Goal: Transaction & Acquisition: Subscribe to service/newsletter

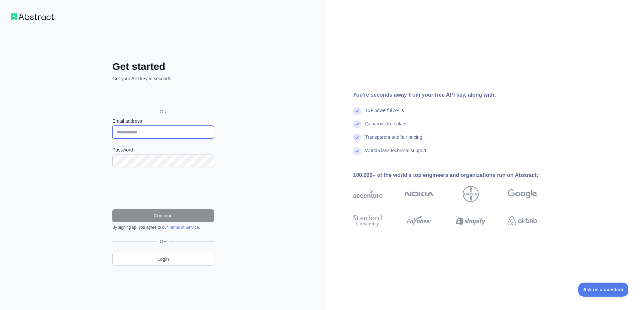
click at [142, 130] on input "Email address" at bounding box center [163, 132] width 102 height 13
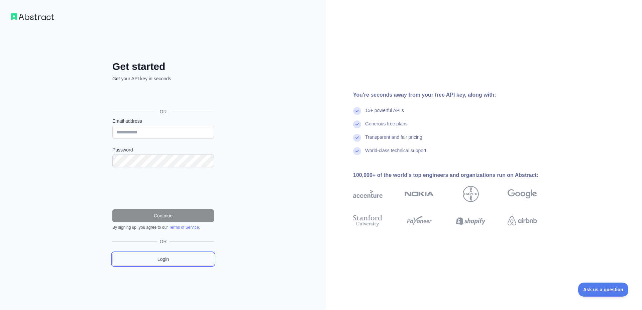
click at [165, 263] on link "Login" at bounding box center [163, 259] width 102 height 13
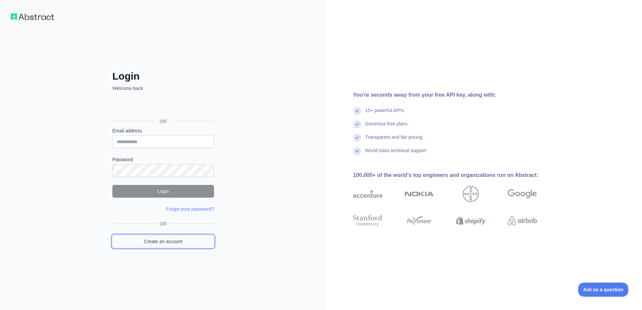
click at [155, 241] on link "Create an account" at bounding box center [163, 241] width 102 height 13
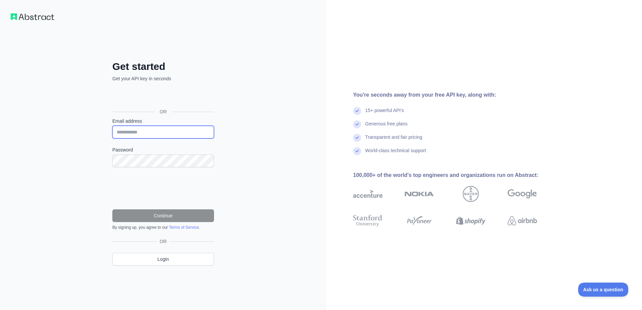
click at [148, 131] on input "Email address" at bounding box center [163, 132] width 102 height 13
type input "**********"
drag, startPoint x: 143, startPoint y: 131, endPoint x: 104, endPoint y: 131, distance: 39.5
click at [104, 131] on div "**********" at bounding box center [163, 169] width 128 height 216
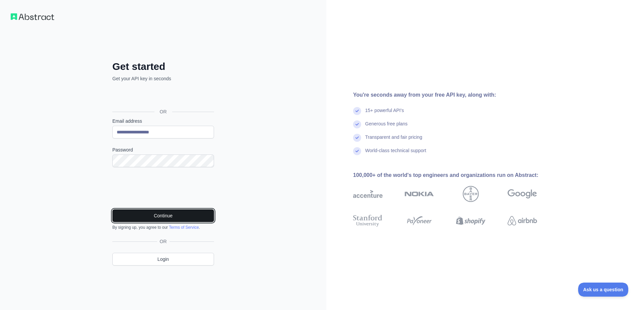
click at [148, 213] on button "Continue" at bounding box center [163, 215] width 102 height 13
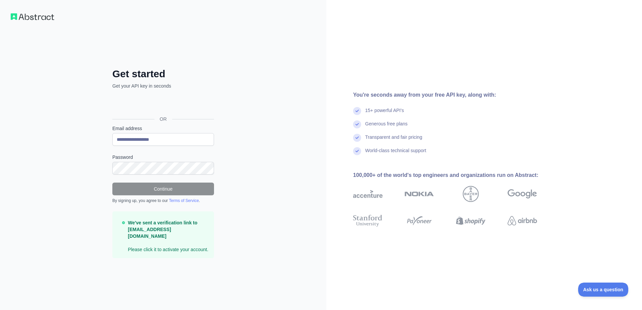
click at [149, 230] on strong "We've sent a verification link to rajk51890@gmail.com" at bounding box center [163, 229] width 70 height 19
click at [161, 229] on strong "We've sent a verification link to rajk51890@gmail.com" at bounding box center [163, 229] width 70 height 19
click at [250, 161] on div "**********" at bounding box center [163, 155] width 326 height 310
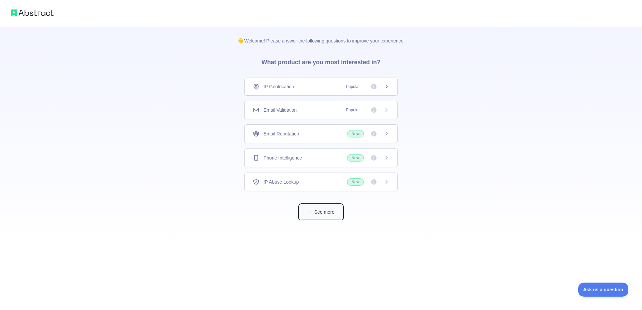
click at [322, 212] on button "See more" at bounding box center [321, 212] width 43 height 15
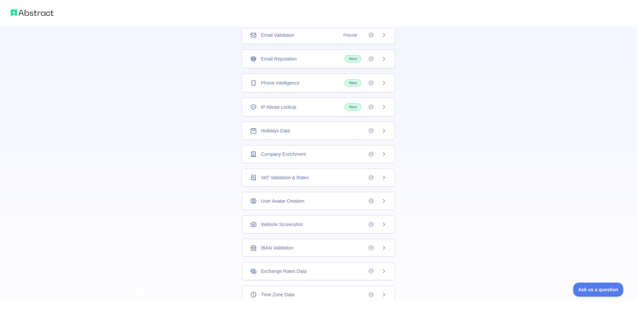
scroll to position [115, 0]
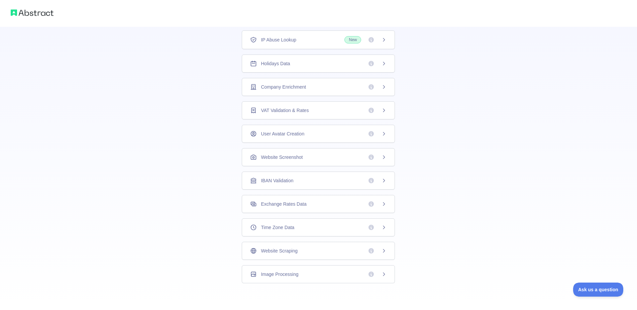
click at [382, 229] on icon at bounding box center [383, 227] width 5 height 5
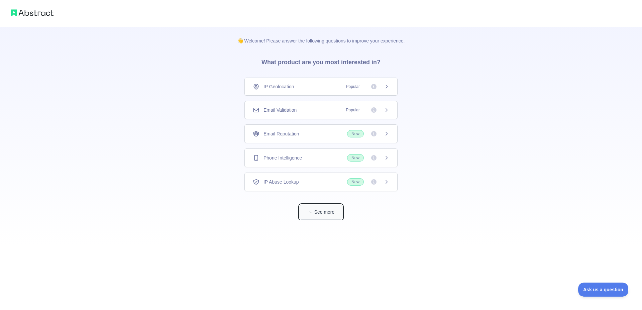
click at [327, 212] on button "See more" at bounding box center [321, 212] width 43 height 15
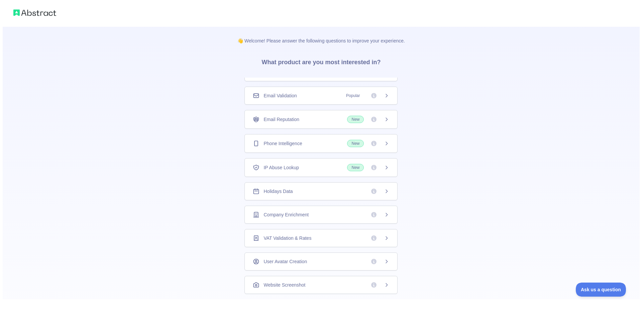
scroll to position [27, 0]
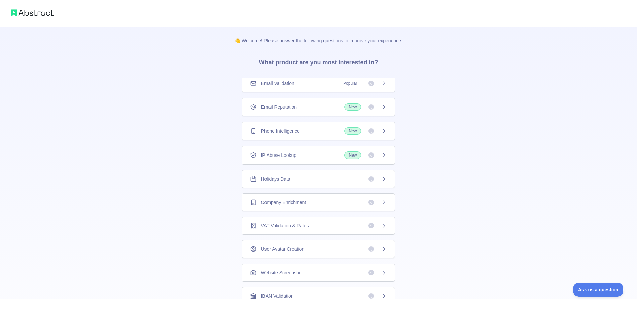
click at [381, 180] on icon at bounding box center [383, 178] width 5 height 5
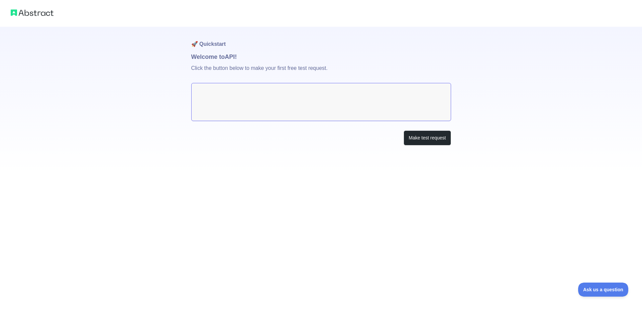
click at [339, 100] on textarea at bounding box center [321, 102] width 260 height 38
click at [280, 91] on textarea at bounding box center [321, 102] width 260 height 38
click at [440, 138] on button "Make test request" at bounding box center [427, 137] width 47 height 15
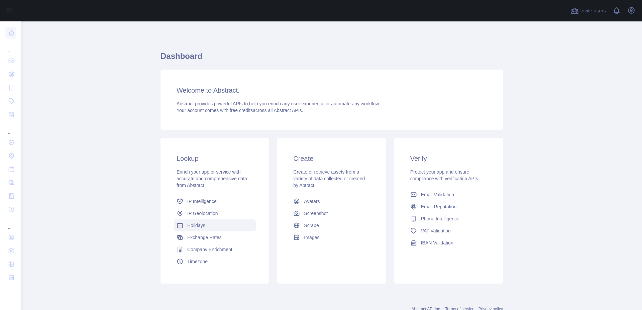
click at [201, 228] on span "Holidays" at bounding box center [196, 225] width 18 height 7
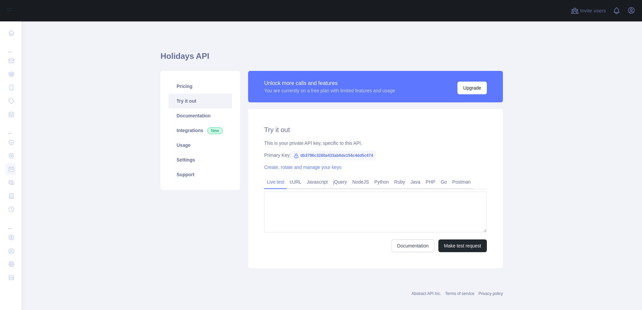
type textarea "**********"
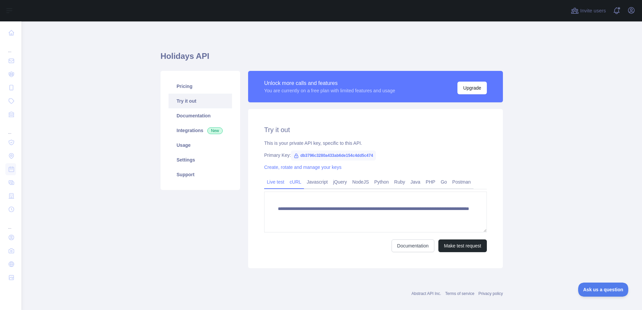
click at [297, 184] on link "cURL" at bounding box center [295, 182] width 17 height 11
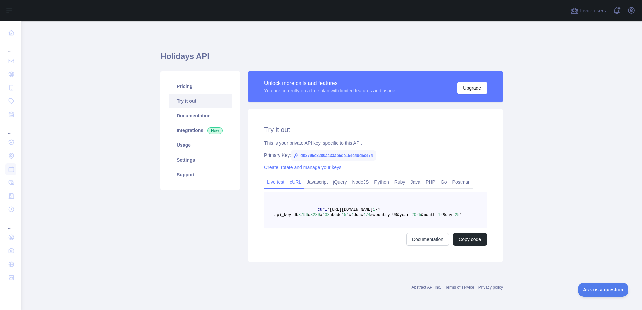
click at [279, 181] on link "Live test" at bounding box center [275, 182] width 23 height 11
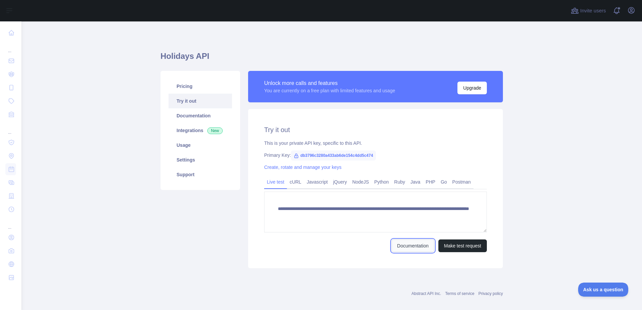
click at [407, 247] on link "Documentation" at bounding box center [413, 245] width 43 height 13
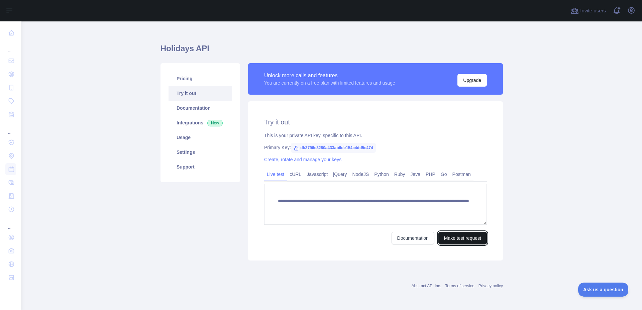
click at [462, 243] on button "Make test request" at bounding box center [462, 238] width 48 height 13
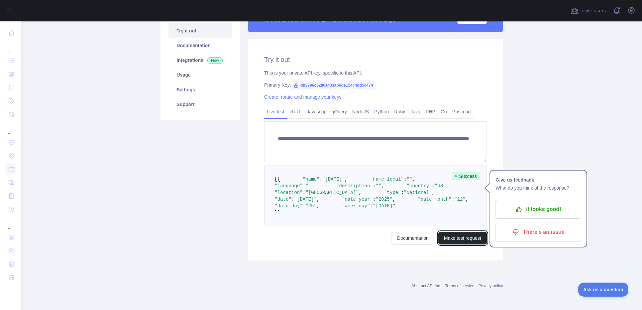
scroll to position [128, 0]
click at [536, 204] on p "It looks good!" at bounding box center [539, 209] width 76 height 11
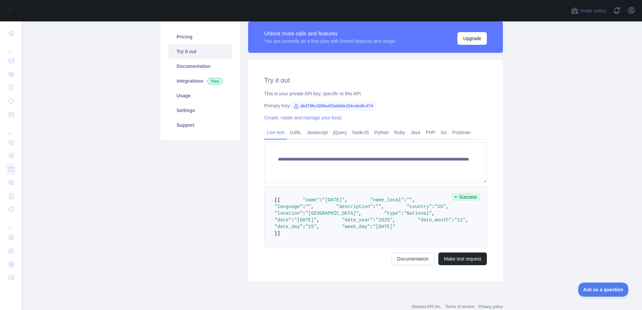
scroll to position [48, 0]
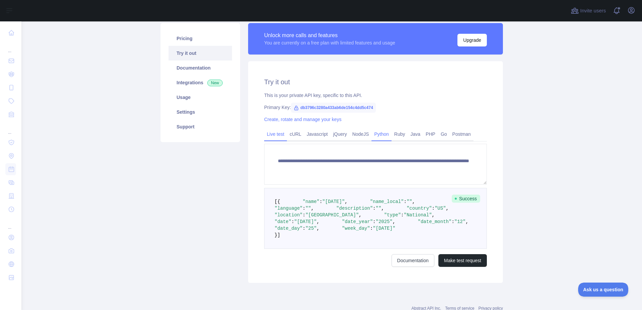
click at [377, 136] on link "Python" at bounding box center [382, 134] width 20 height 11
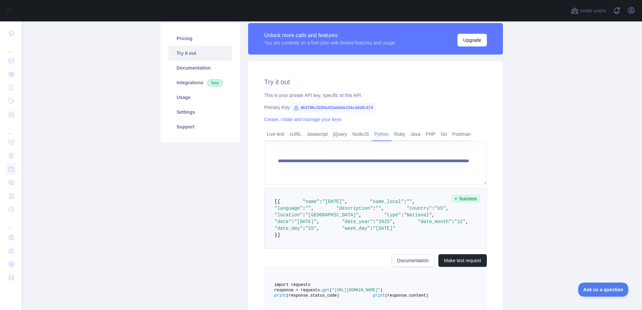
scroll to position [23, 0]
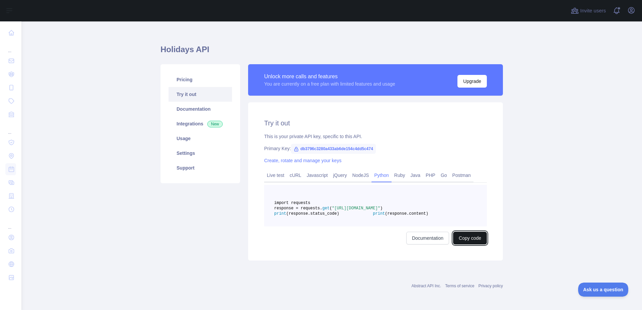
click at [472, 234] on button "Copy code" at bounding box center [470, 238] width 34 height 13
click at [471, 240] on button "Copied" at bounding box center [474, 238] width 26 height 13
click at [188, 146] on link "Settings" at bounding box center [201, 153] width 64 height 15
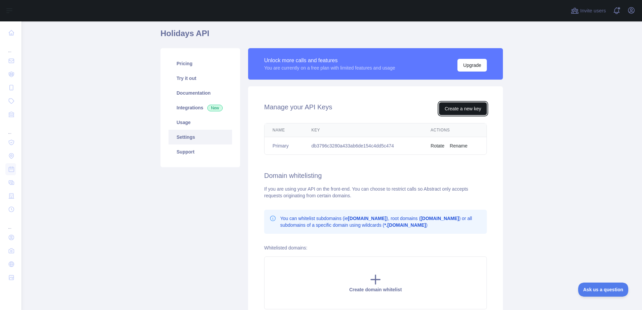
click at [463, 108] on button "Create a new key" at bounding box center [463, 108] width 48 height 13
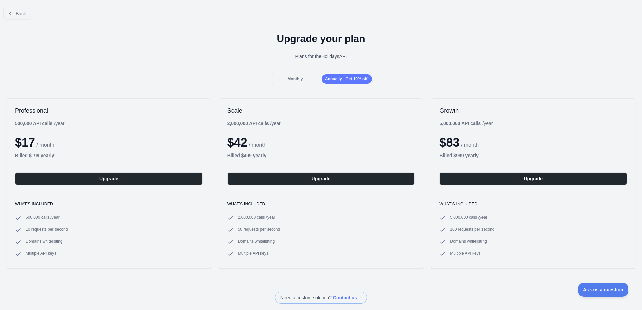
click at [298, 82] on div "Monthly" at bounding box center [295, 78] width 50 height 9
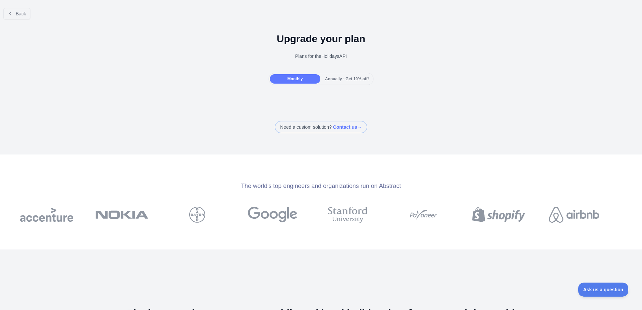
click at [342, 81] on span "Annually - Get 10% off!" at bounding box center [347, 79] width 44 height 5
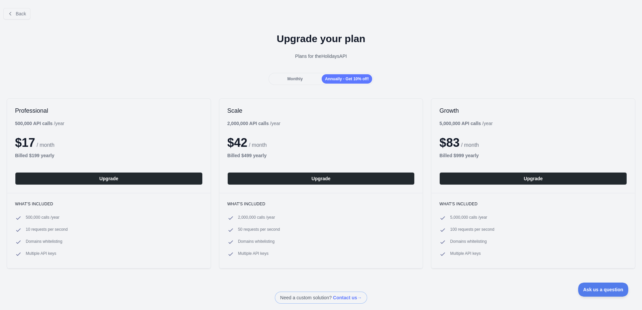
click at [306, 79] on div "Monthly" at bounding box center [295, 78] width 50 height 9
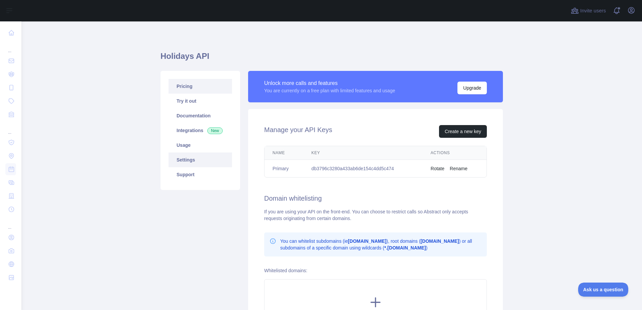
click at [182, 87] on link "Pricing" at bounding box center [201, 86] width 64 height 15
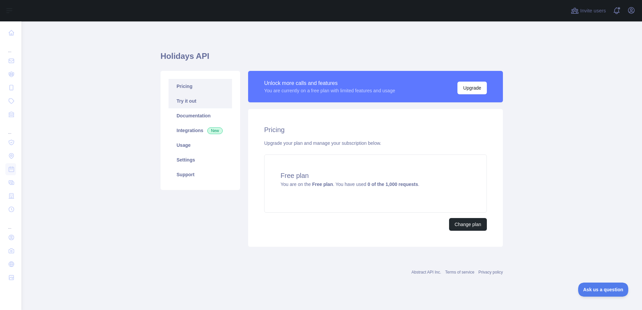
click at [187, 102] on link "Try it out" at bounding box center [201, 101] width 64 height 15
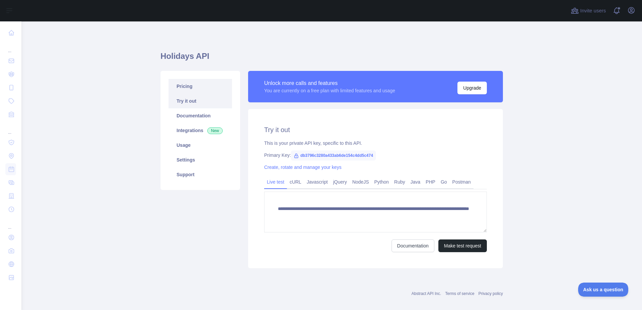
click at [189, 91] on link "Pricing" at bounding box center [201, 86] width 64 height 15
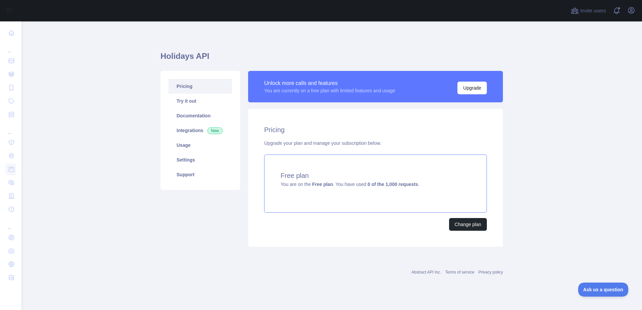
click at [328, 176] on h4 "Free plan" at bounding box center [376, 175] width 190 height 9
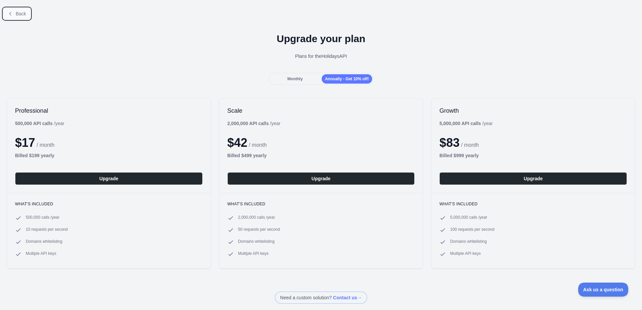
click at [17, 13] on span "Back" at bounding box center [21, 13] width 10 height 5
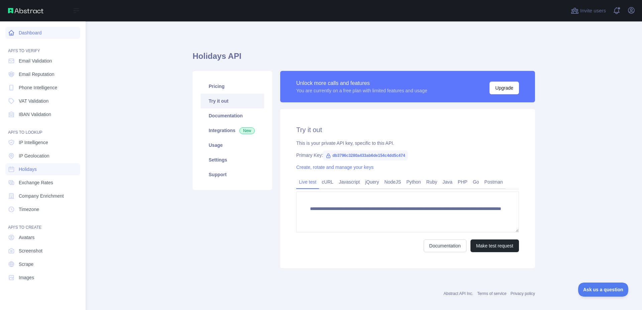
click at [32, 33] on link "Dashboard" at bounding box center [42, 33] width 75 height 12
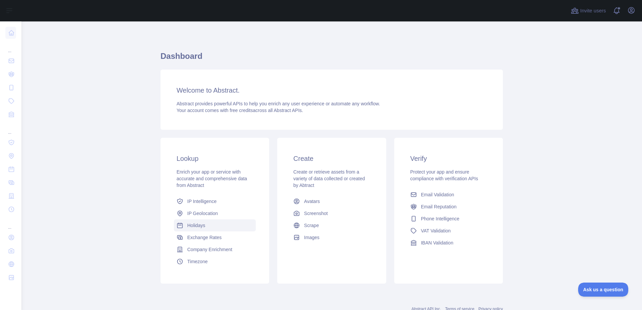
click at [201, 222] on span "Holidays" at bounding box center [196, 225] width 18 height 7
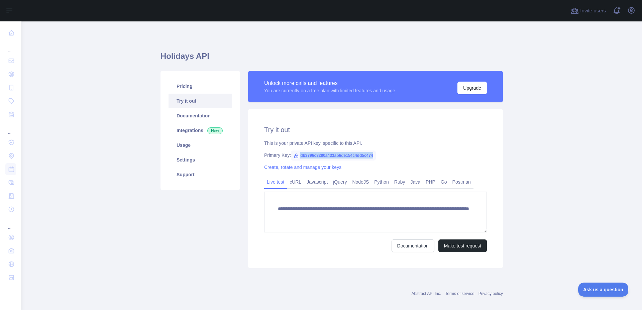
drag, startPoint x: 298, startPoint y: 156, endPoint x: 371, endPoint y: 157, distance: 73.6
click at [371, 157] on span "db3796c3280a433ab6de154c4dd5c474" at bounding box center [333, 155] width 85 height 10
copy span "db3796c3280a433ab6de154c4dd5c474"
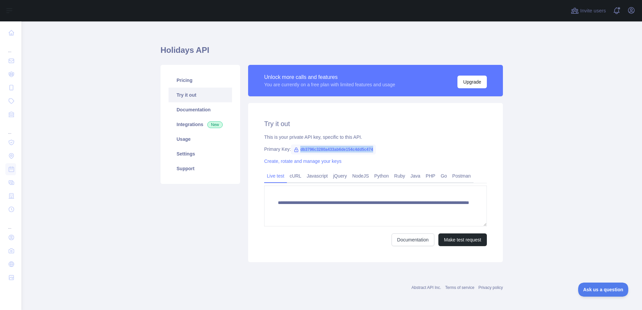
scroll to position [8, 0]
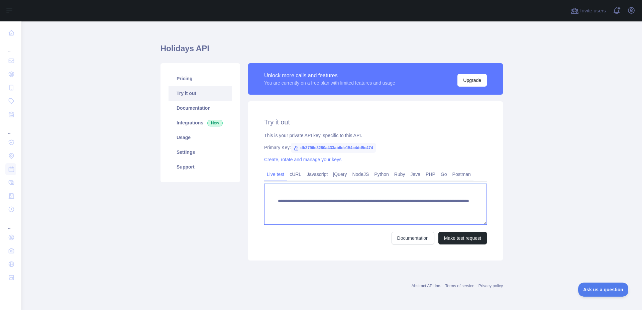
drag, startPoint x: 274, startPoint y: 201, endPoint x: 286, endPoint y: 214, distance: 17.5
click at [286, 214] on textarea "**********" at bounding box center [375, 204] width 223 height 41
click at [354, 204] on textarea "**********" at bounding box center [375, 204] width 223 height 41
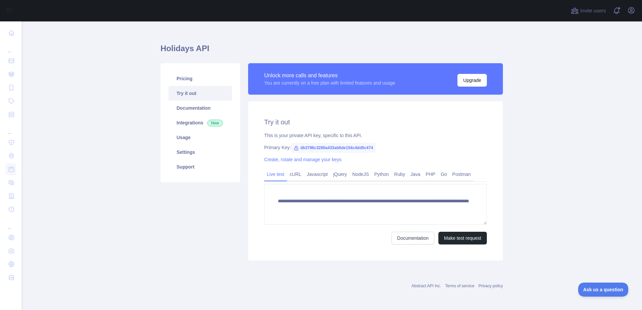
click at [300, 147] on span "db3796c3280a433ab6de154c4dd5c474" at bounding box center [333, 148] width 85 height 10
drag, startPoint x: 299, startPoint y: 147, endPoint x: 345, endPoint y: 145, distance: 46.9
click at [345, 145] on span "db3796c3280a433ab6de154c4dd5c474" at bounding box center [333, 148] width 85 height 10
drag, startPoint x: 297, startPoint y: 146, endPoint x: 374, endPoint y: 150, distance: 76.7
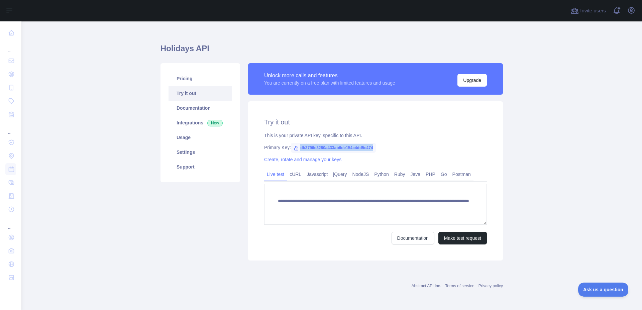
click at [374, 150] on div "Primary Key: db3796c3280a433ab6de154c4dd5c474" at bounding box center [375, 147] width 223 height 7
copy span "db3796c3280a433ab6de154c4dd5c474"
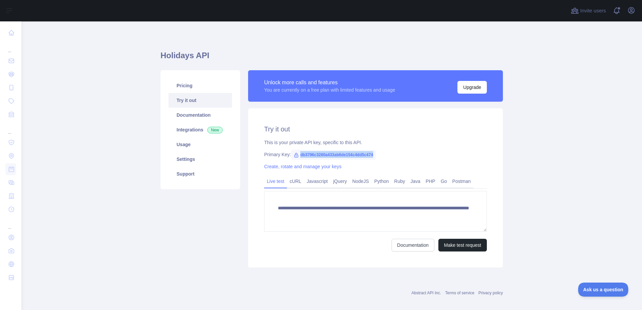
scroll to position [0, 0]
